Goal: Check status: Check status

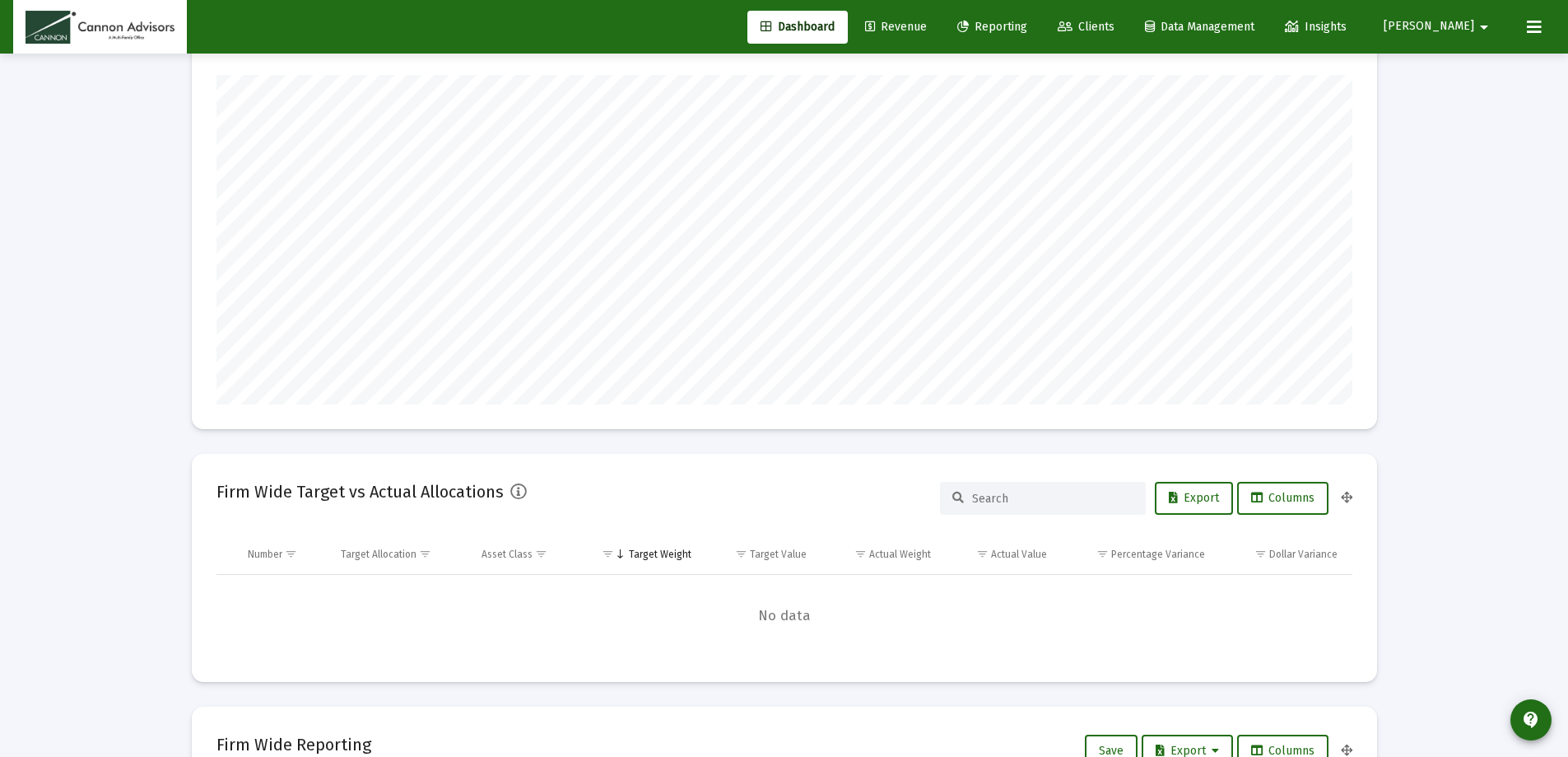
scroll to position [330, 0]
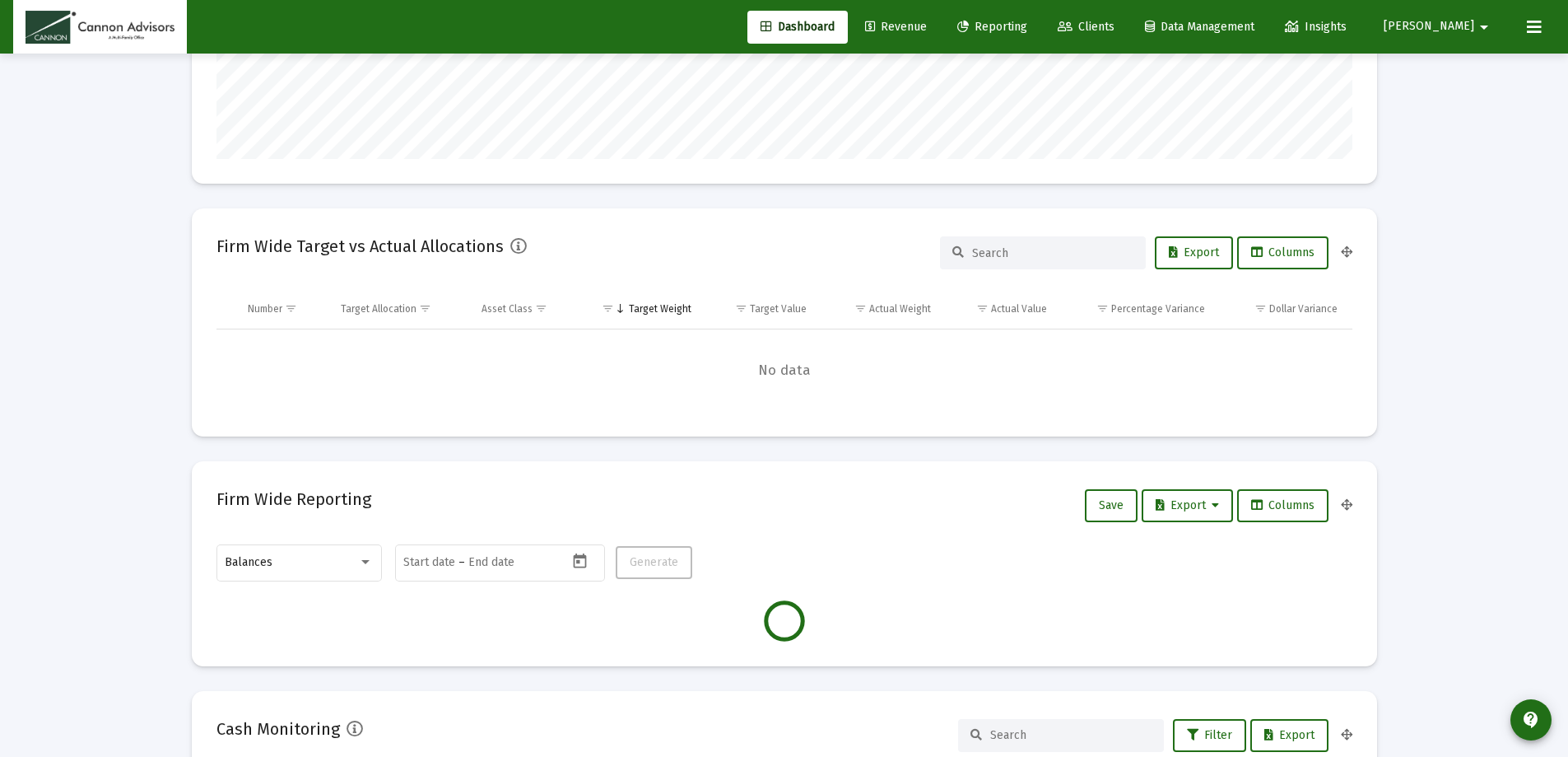
type input "[DATE]"
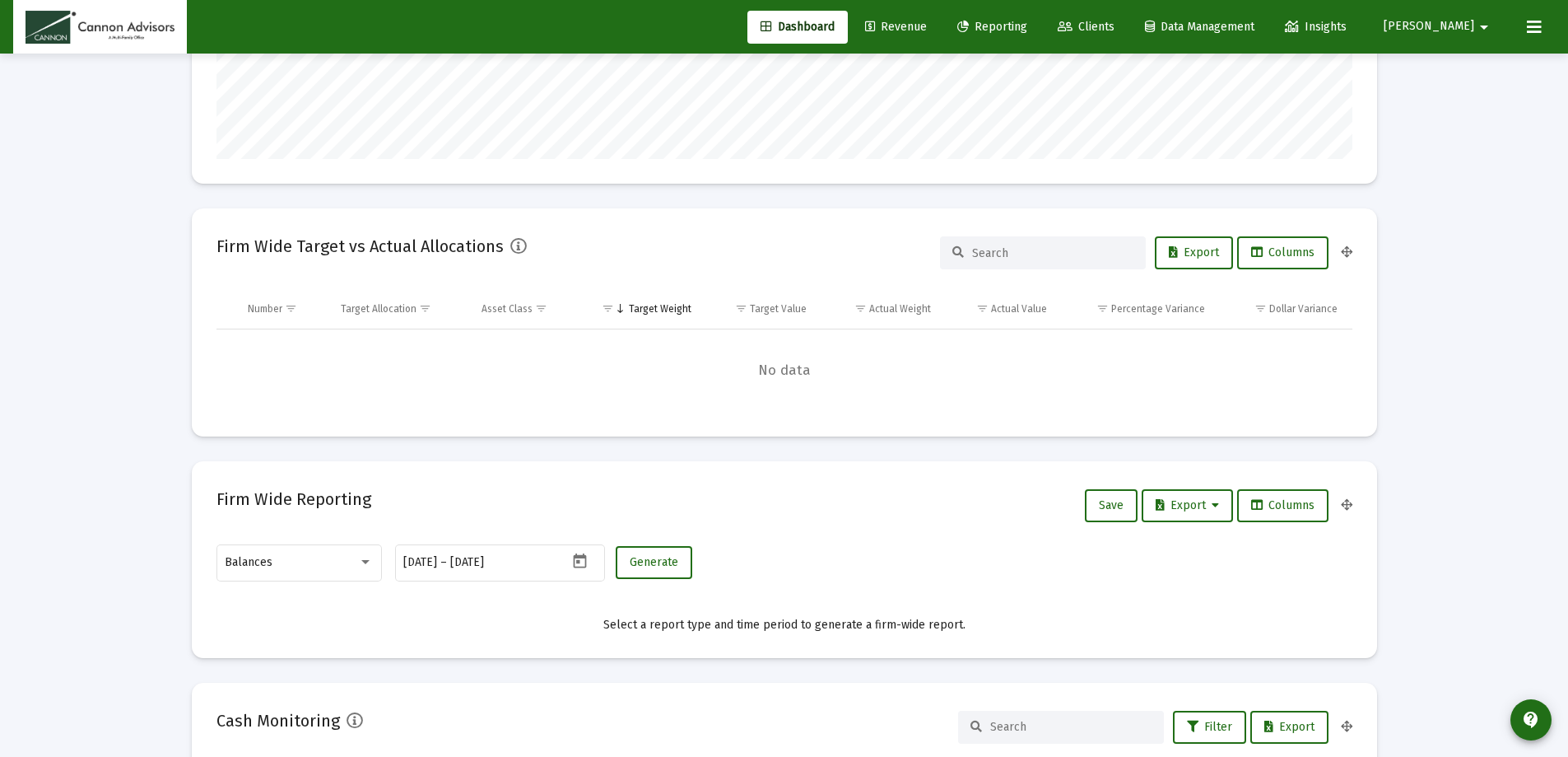
scroll to position [0, 0]
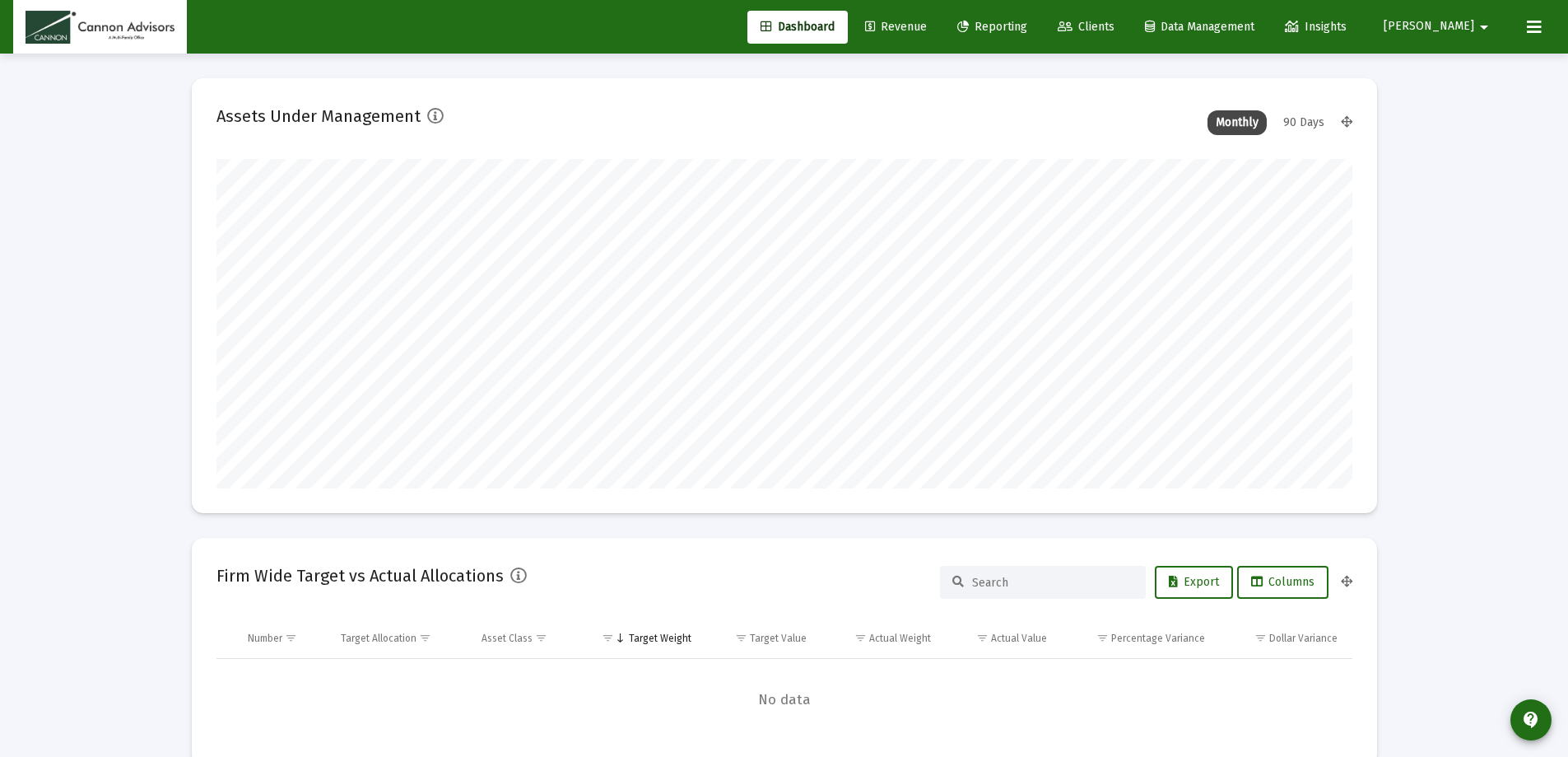
click at [927, 31] on span "Revenue" at bounding box center [896, 27] width 61 height 14
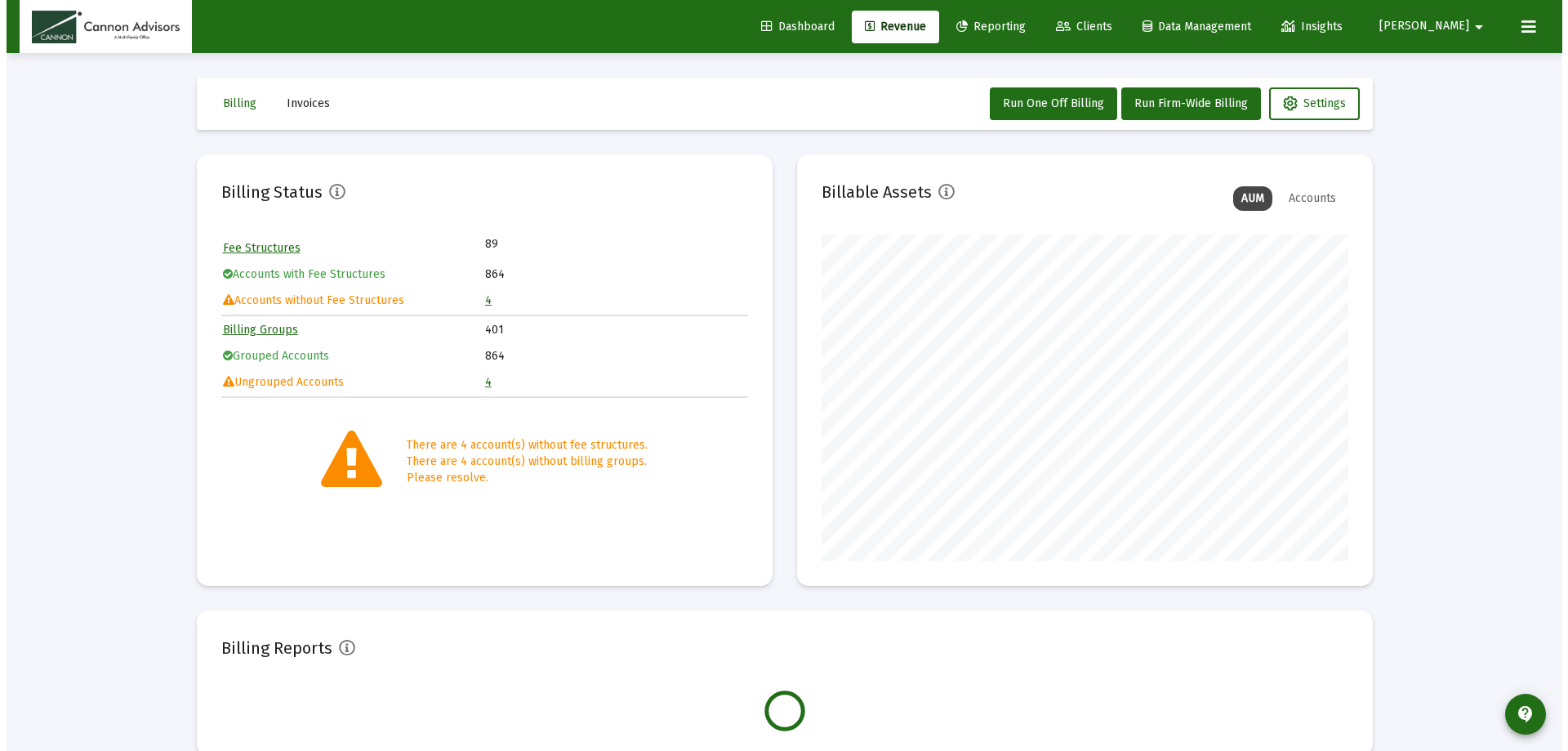
scroll to position [327, 527]
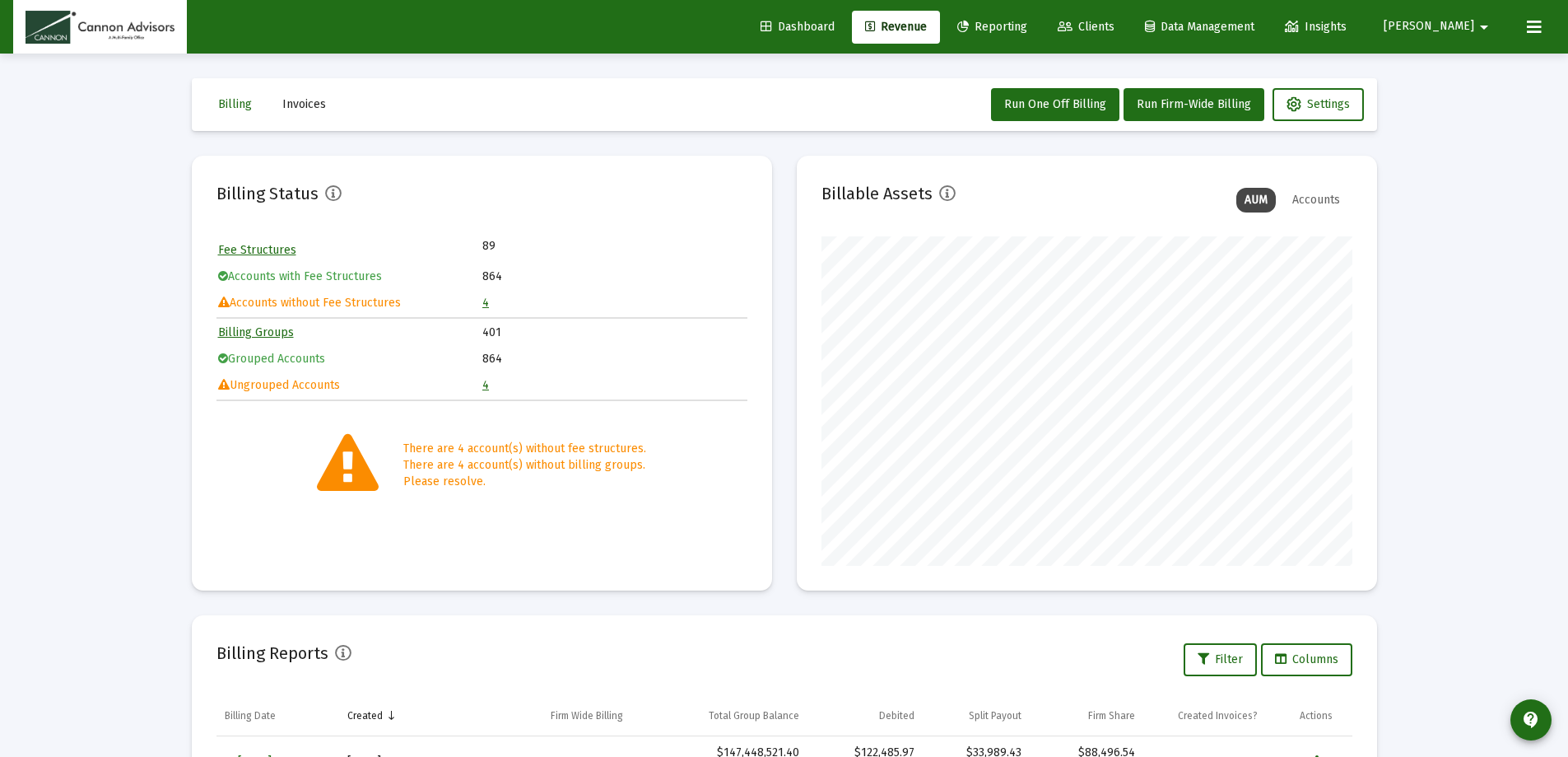
click at [487, 304] on link "4" at bounding box center [486, 303] width 7 height 14
